Goal: Information Seeking & Learning: Learn about a topic

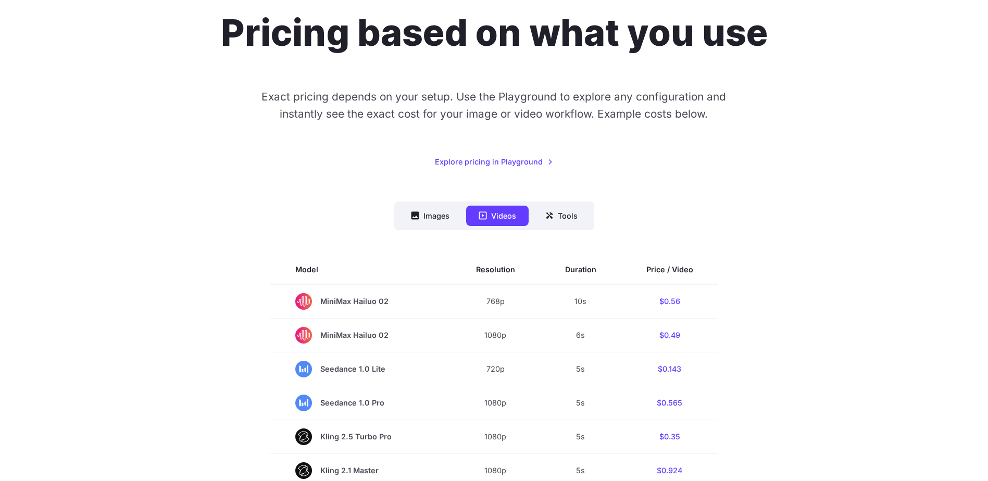
scroll to position [208, 0]
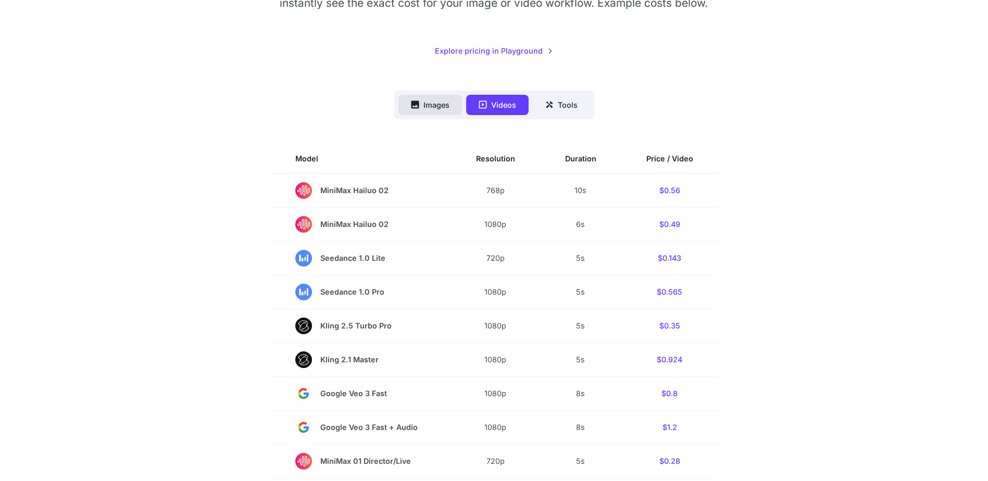
click at [432, 110] on button "Images" at bounding box center [430, 105] width 64 height 20
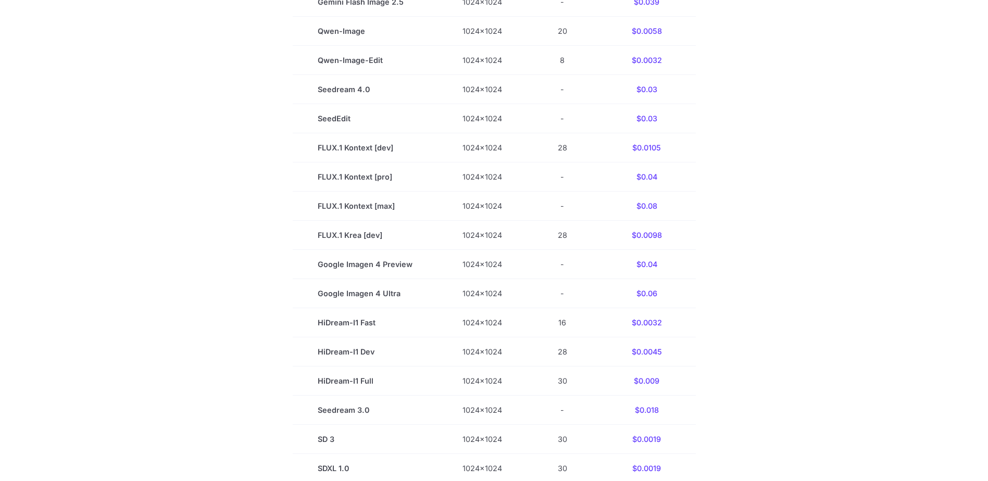
scroll to position [0, 0]
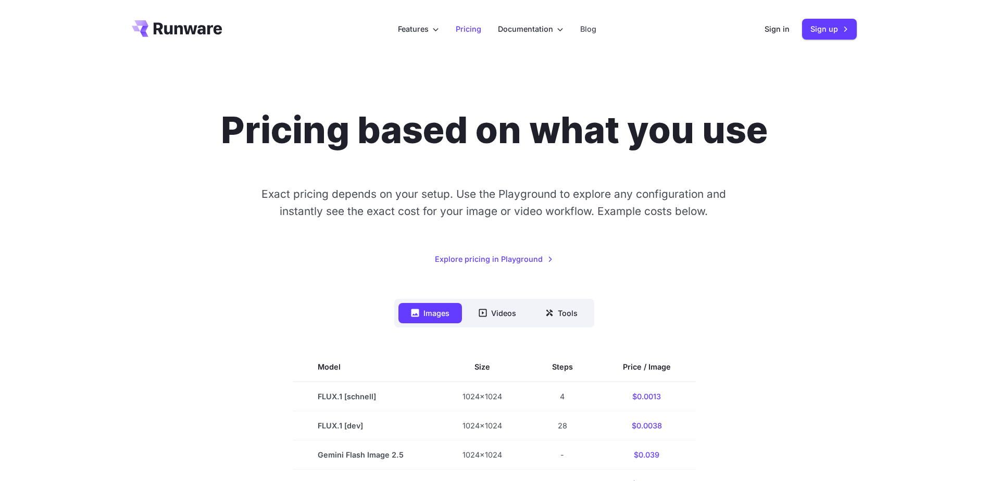
click at [471, 26] on link "Pricing" at bounding box center [469, 29] width 26 height 12
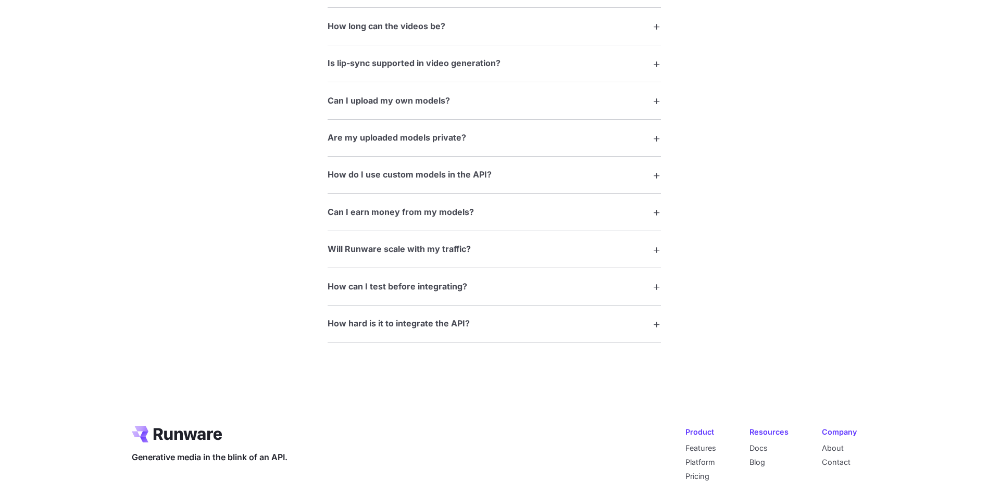
scroll to position [2031, 0]
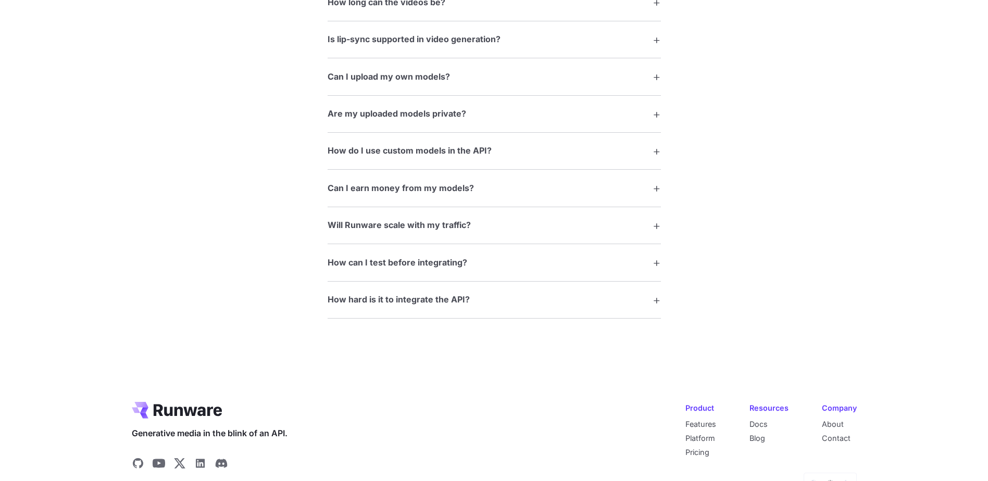
click at [521, 291] on summary "How hard is it to integrate the API?" at bounding box center [494, 300] width 333 height 20
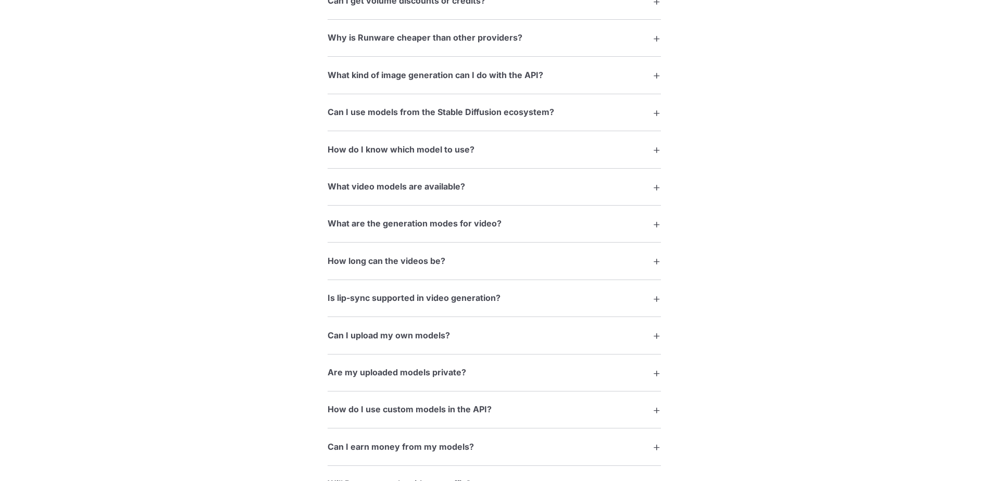
scroll to position [1771, 0]
